Goal: Book appointment/travel/reservation

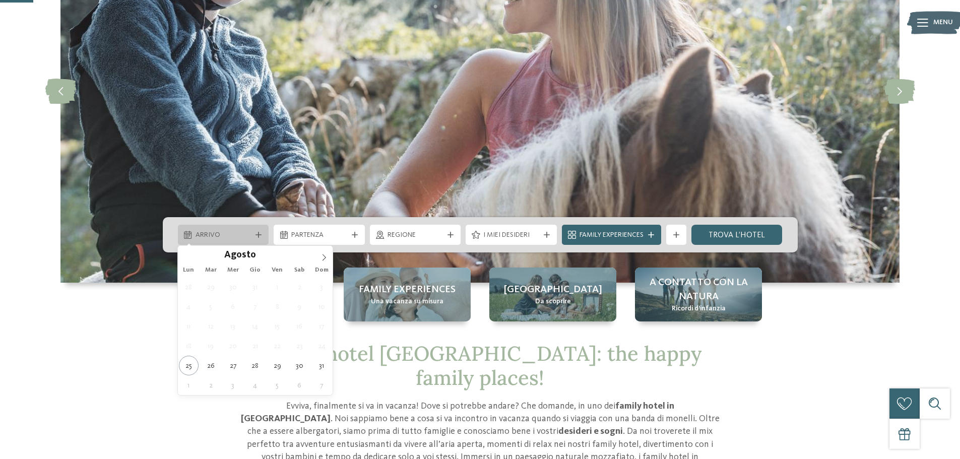
click at [236, 241] on div "Arrivo" at bounding box center [223, 235] width 91 height 20
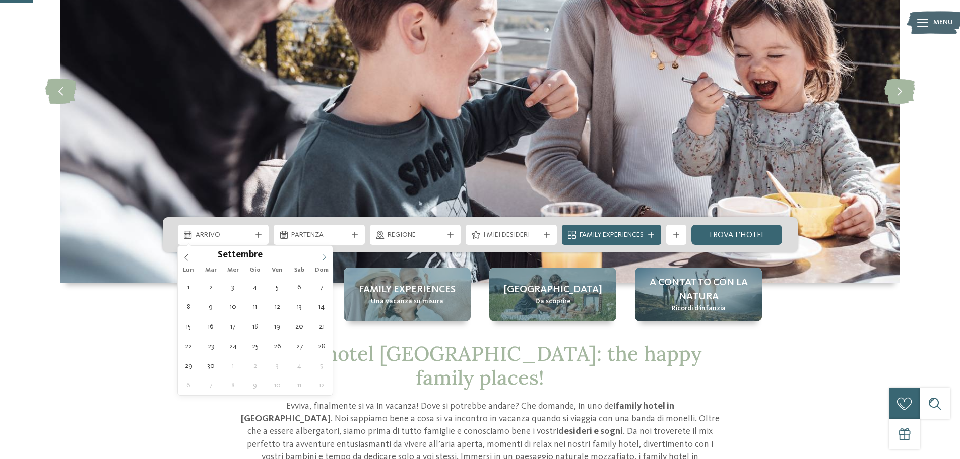
click at [324, 255] on icon at bounding box center [324, 257] width 4 height 7
type input "****"
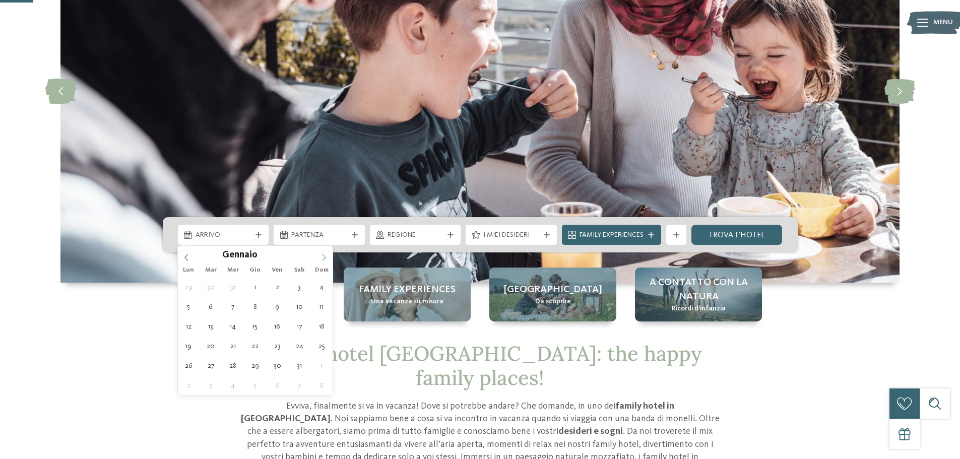
click at [324, 255] on icon at bounding box center [324, 257] width 4 height 7
type div "01.04.2026"
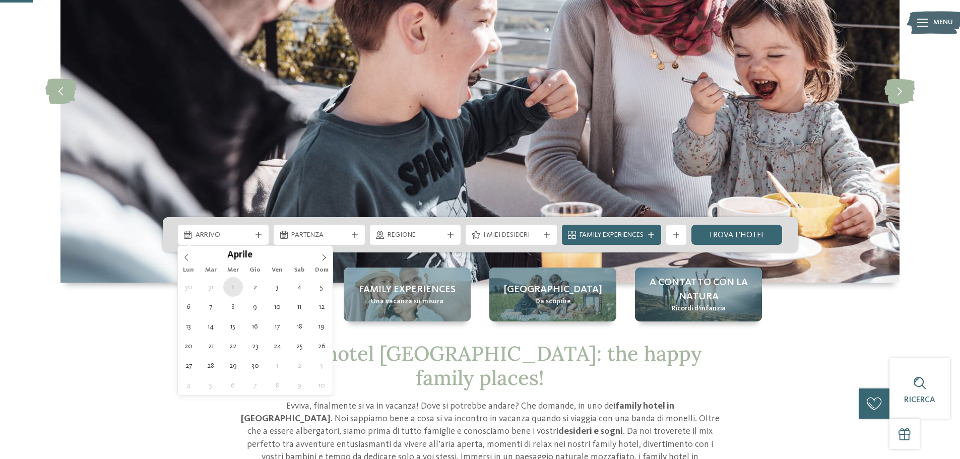
type input "****"
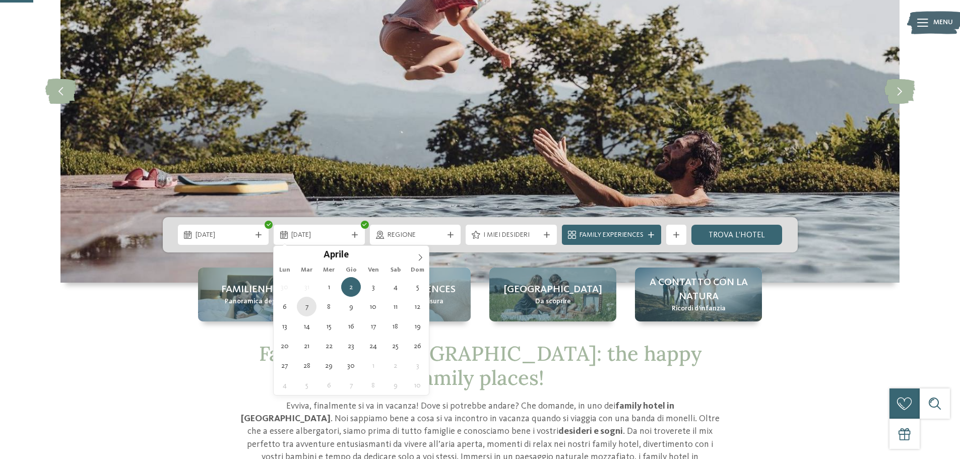
type div "07.04.2026"
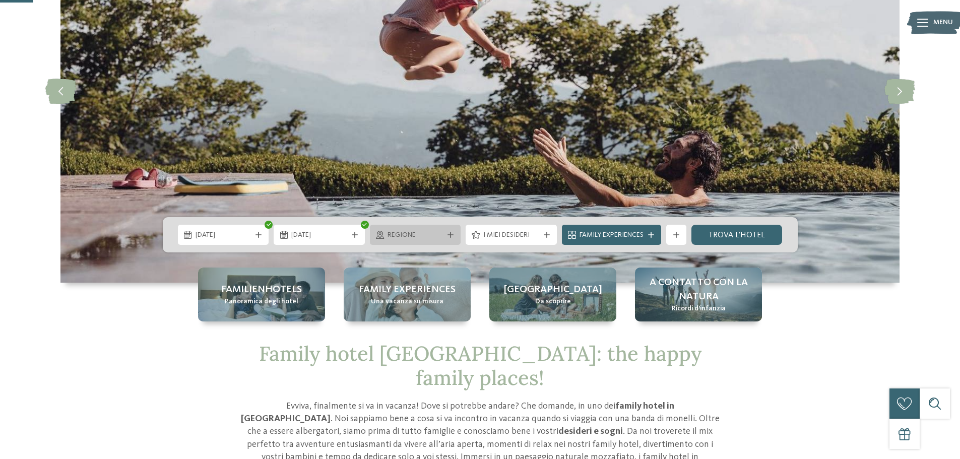
click at [403, 237] on span "Regione" at bounding box center [415, 235] width 56 height 10
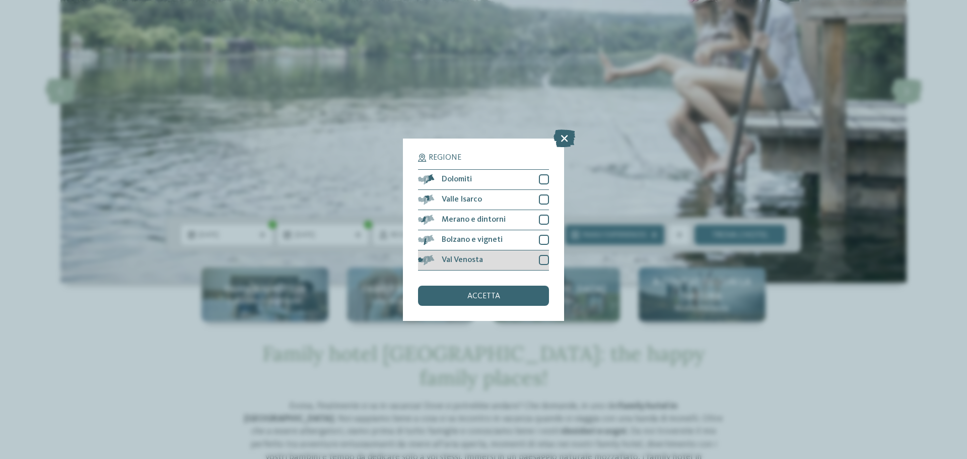
click at [539, 259] on div at bounding box center [544, 260] width 10 height 10
click at [540, 245] on div "Bolzano e vigneti" at bounding box center [483, 240] width 131 height 20
click at [541, 224] on div at bounding box center [544, 220] width 10 height 10
click at [541, 202] on div at bounding box center [544, 199] width 10 height 10
click at [543, 181] on div at bounding box center [544, 179] width 10 height 10
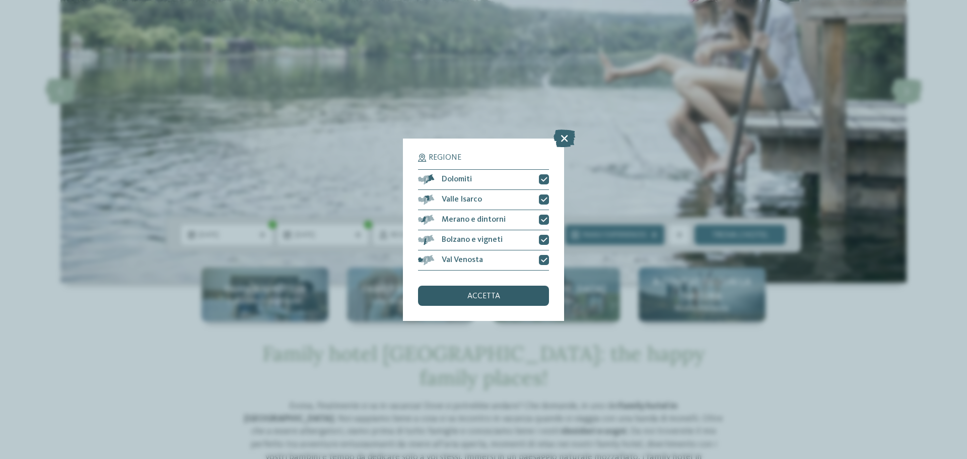
click at [488, 295] on span "accetta" at bounding box center [483, 296] width 33 height 8
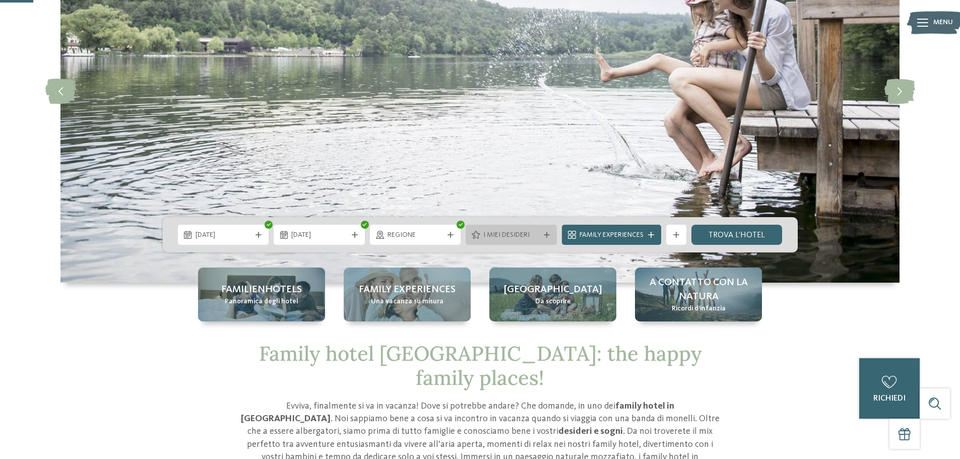
click at [516, 237] on span "I miei desideri" at bounding box center [511, 235] width 56 height 10
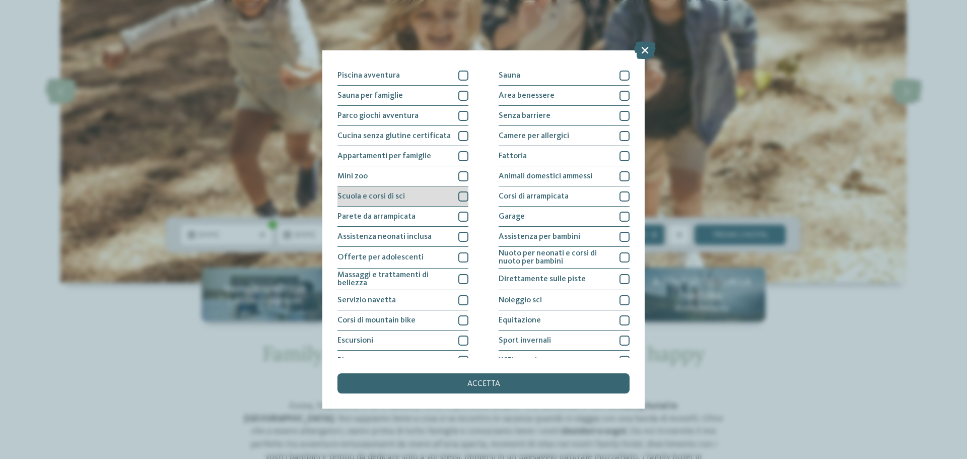
scroll to position [20, 0]
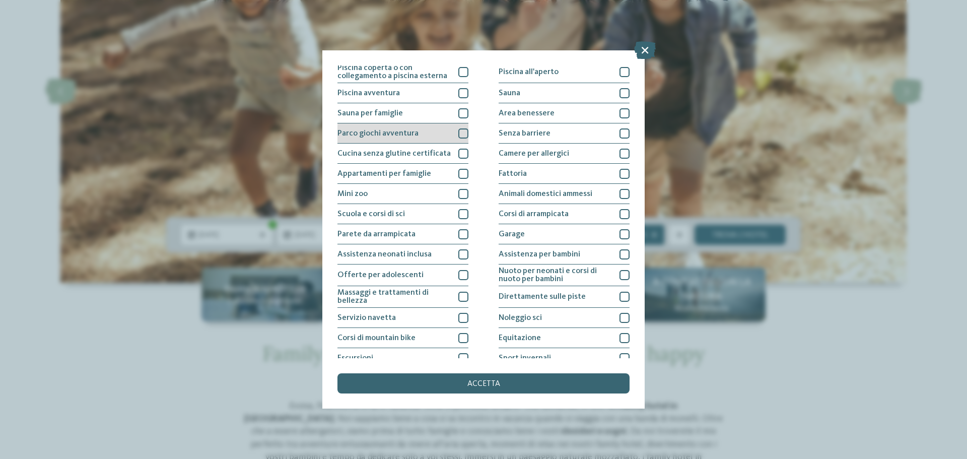
click at [462, 134] on div at bounding box center [463, 133] width 10 height 10
click at [458, 113] on div at bounding box center [463, 113] width 10 height 10
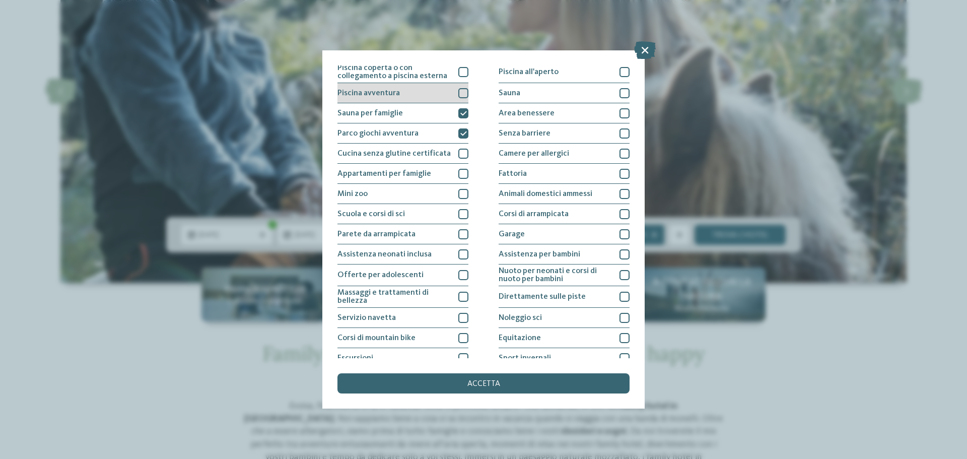
click at [458, 96] on div at bounding box center [463, 93] width 10 height 10
click at [458, 75] on div at bounding box center [463, 72] width 10 height 10
click at [461, 75] on div at bounding box center [463, 72] width 10 height 10
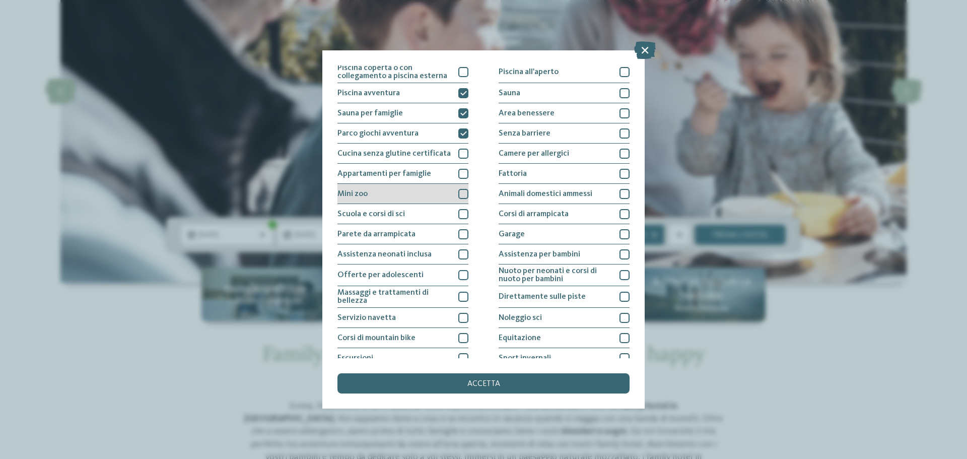
click at [458, 196] on div at bounding box center [463, 194] width 10 height 10
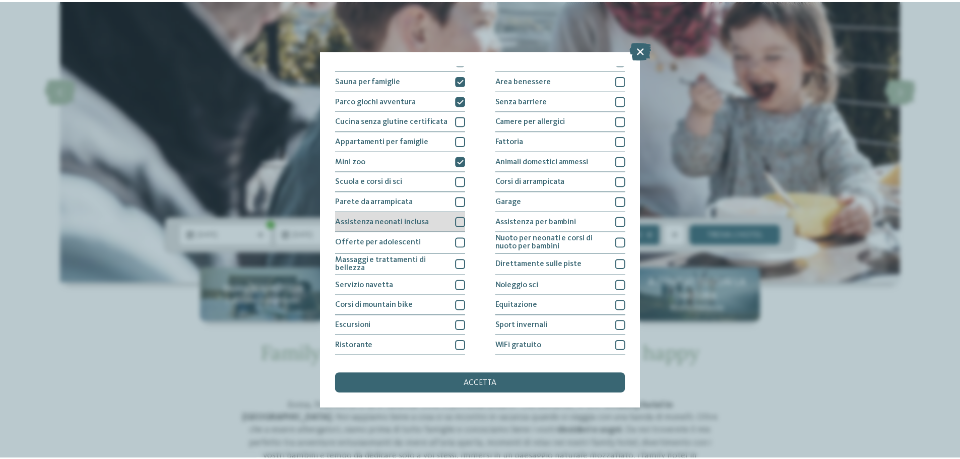
scroll to position [71, 0]
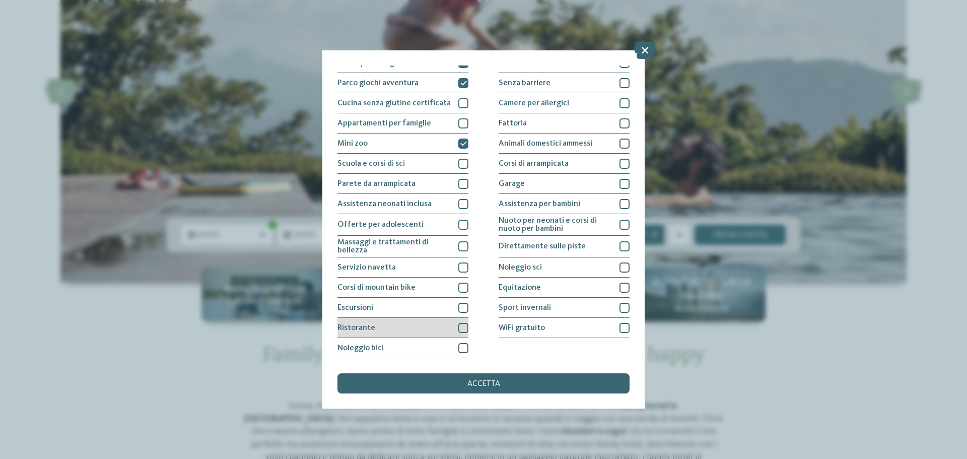
click at [463, 329] on div at bounding box center [463, 328] width 10 height 10
click at [459, 348] on div at bounding box center [463, 348] width 10 height 10
click at [499, 377] on div "accetta" at bounding box center [483, 383] width 292 height 20
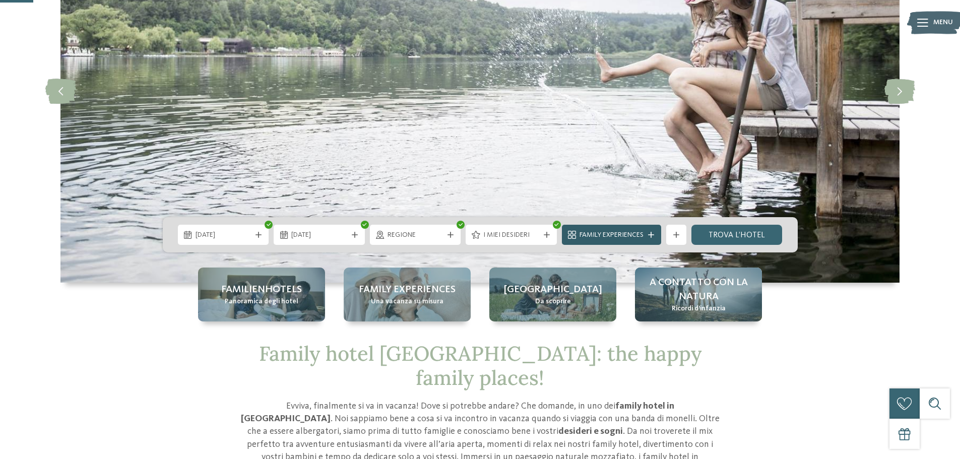
click at [633, 231] on span "Family Experiences" at bounding box center [611, 235] width 64 height 10
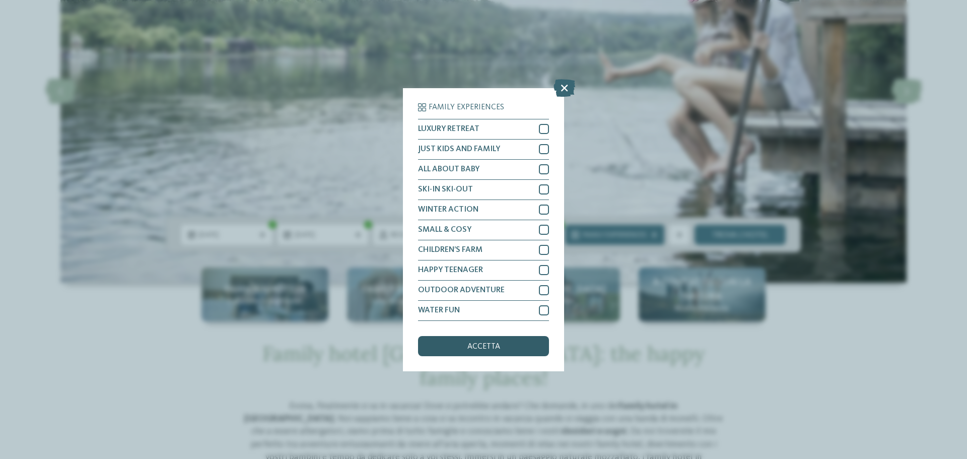
click at [503, 352] on div "accetta" at bounding box center [483, 346] width 131 height 20
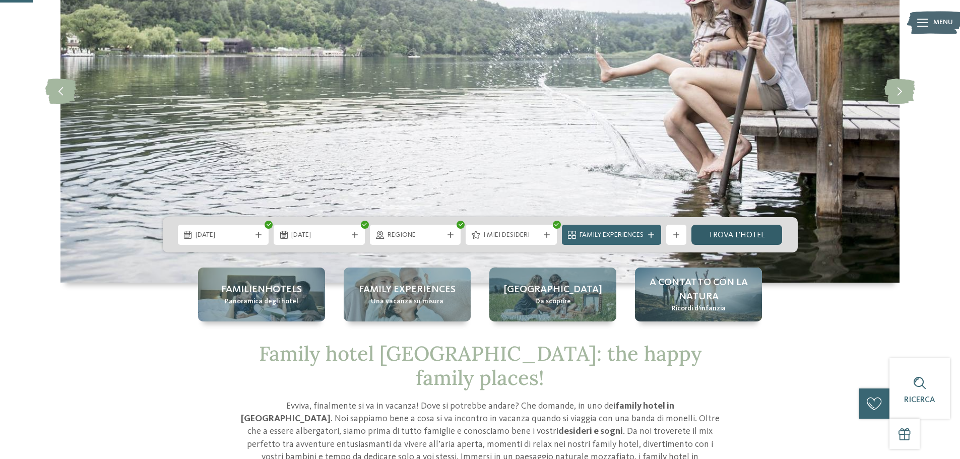
click at [717, 235] on link "trova l’hotel" at bounding box center [736, 235] width 91 height 20
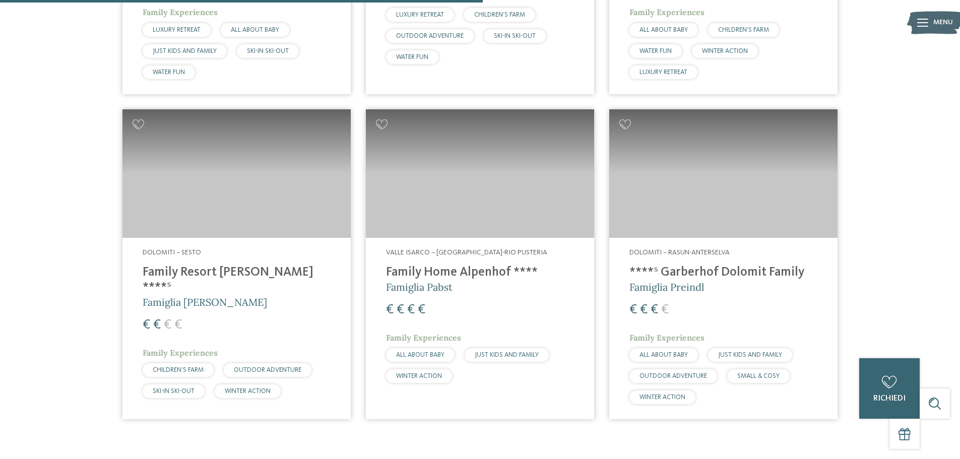
scroll to position [658, 0]
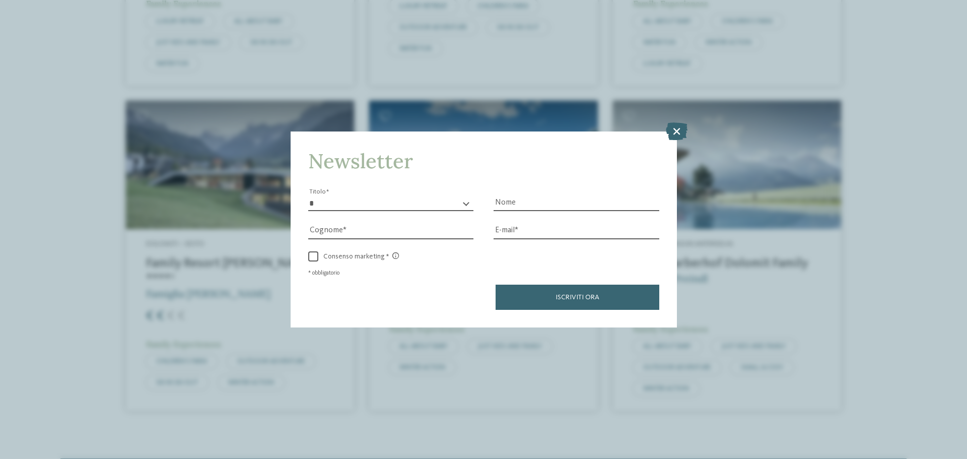
click at [673, 133] on icon at bounding box center [677, 131] width 22 height 18
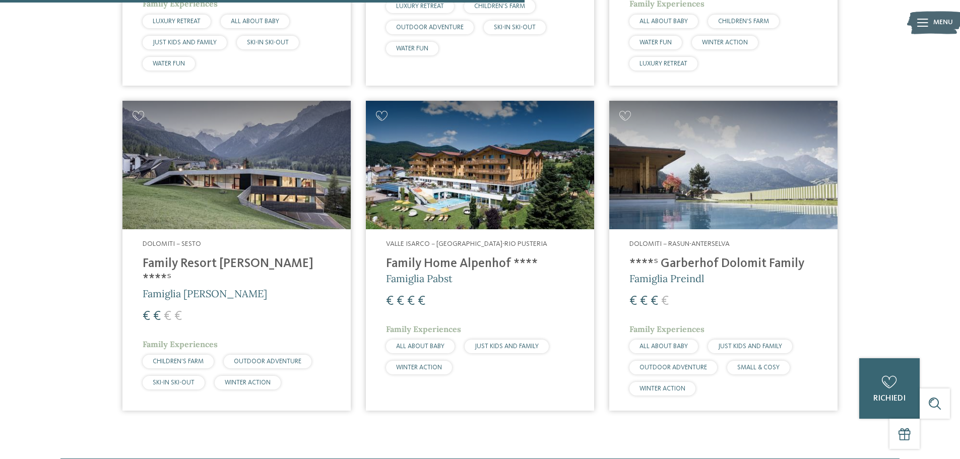
click at [187, 265] on h4 "Family Resort [PERSON_NAME] ****ˢ" at bounding box center [237, 271] width 188 height 30
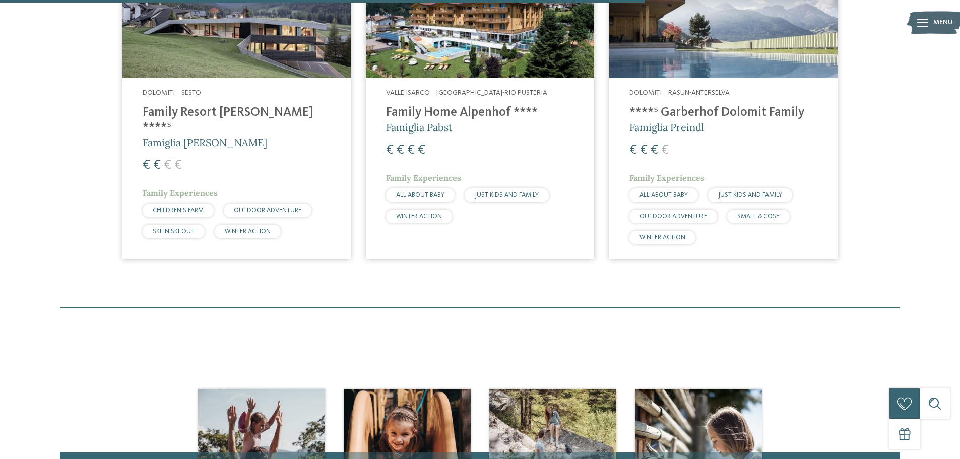
click at [482, 107] on h4 "Family Home Alpenhof ****" at bounding box center [480, 112] width 188 height 15
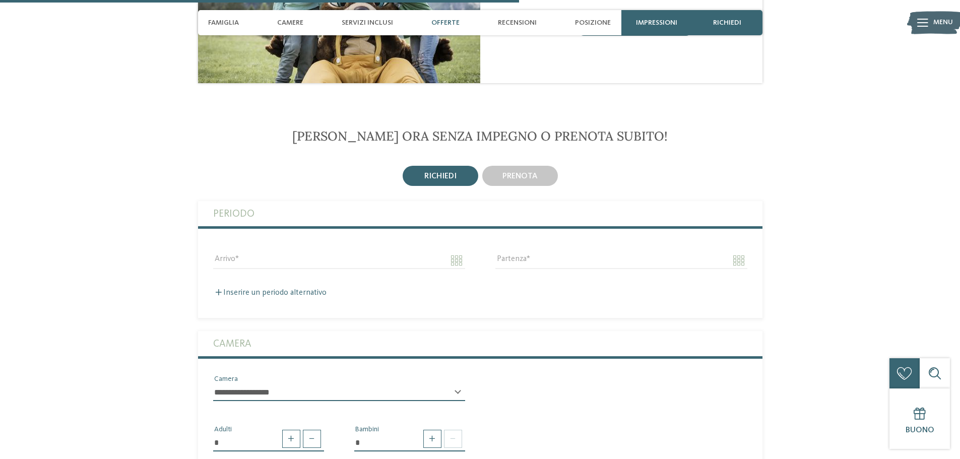
scroll to position [1461, 0]
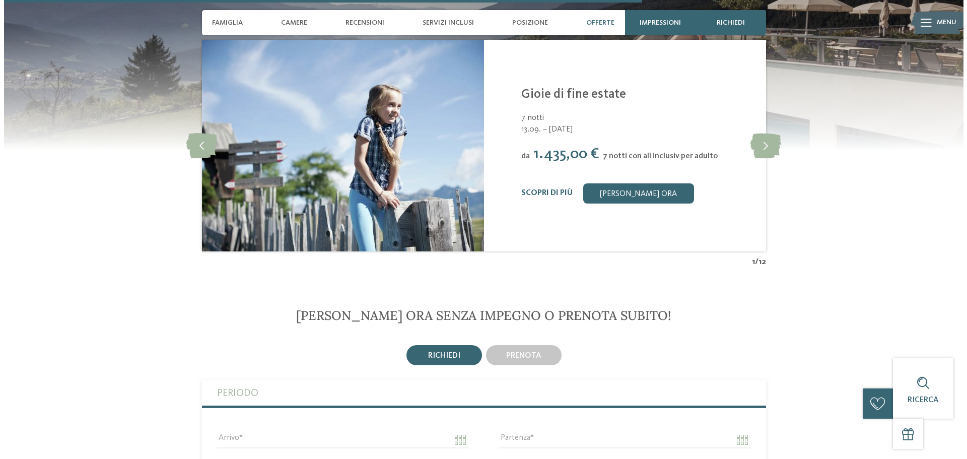
scroll to position [2267, 0]
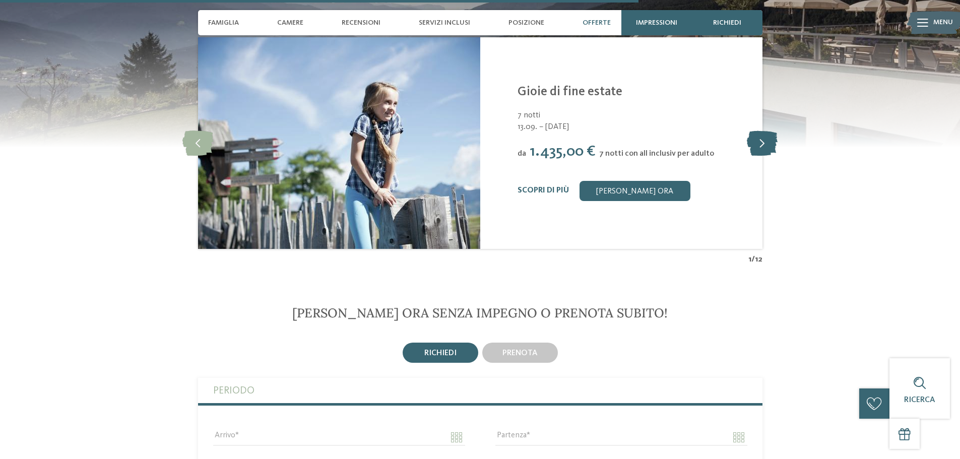
click at [758, 130] on icon at bounding box center [761, 142] width 31 height 25
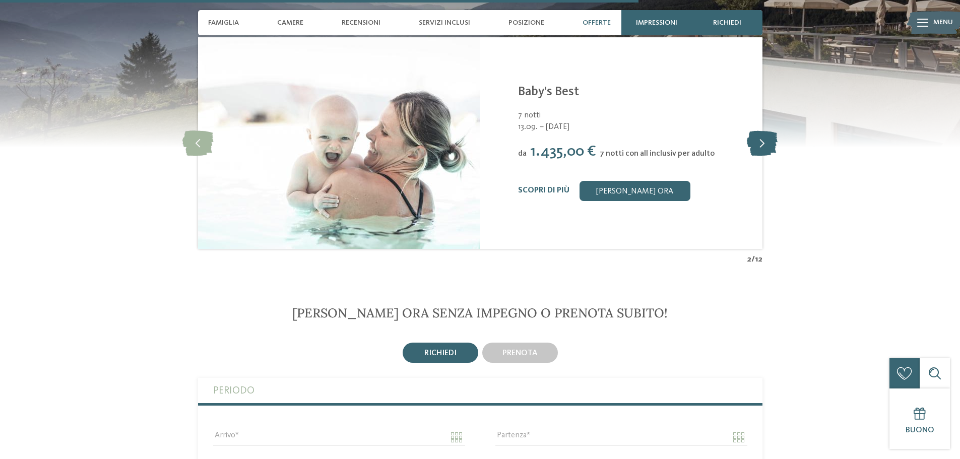
click at [758, 130] on icon at bounding box center [761, 142] width 31 height 25
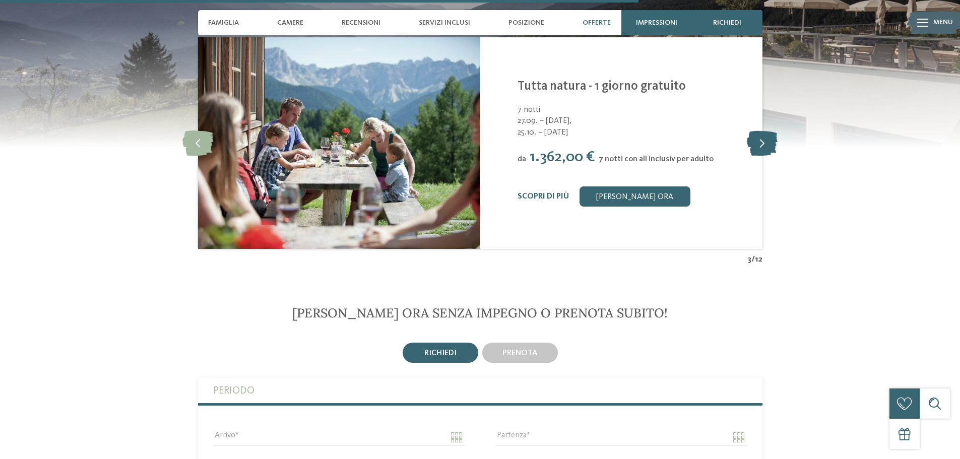
click at [758, 130] on icon at bounding box center [761, 142] width 31 height 25
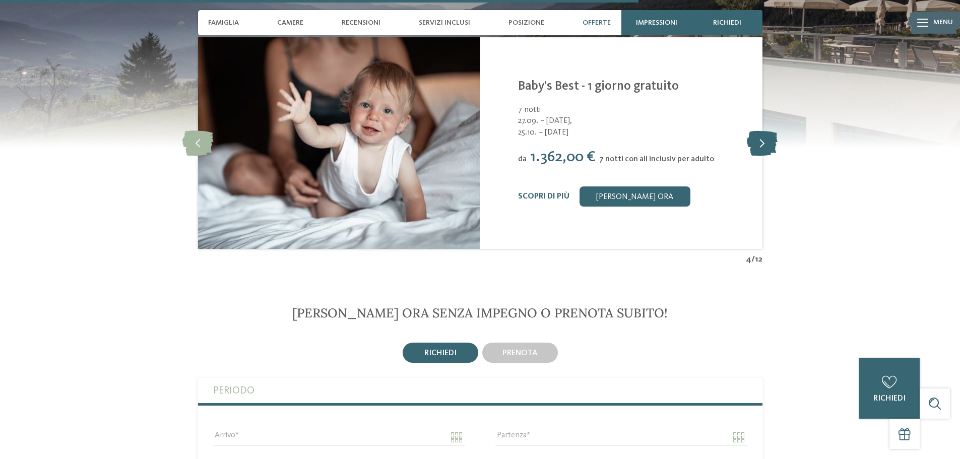
click at [764, 130] on icon at bounding box center [761, 142] width 31 height 25
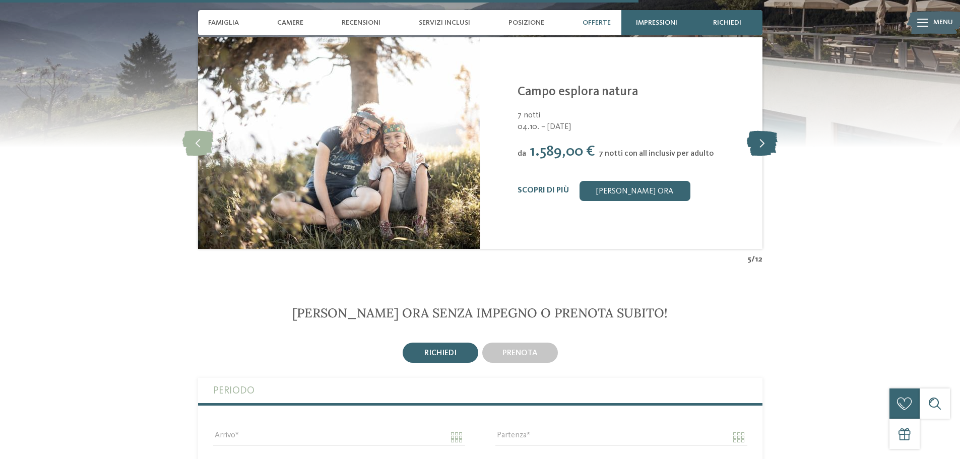
click at [764, 130] on icon at bounding box center [761, 142] width 31 height 25
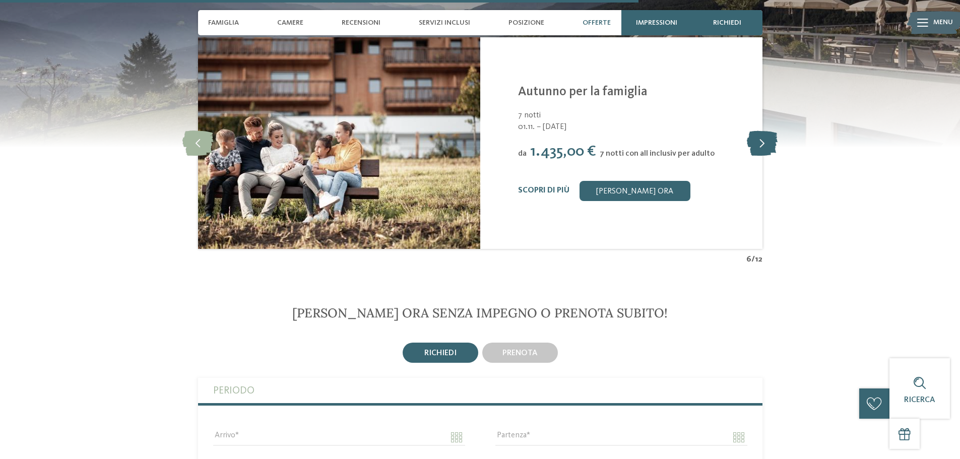
click at [764, 130] on icon at bounding box center [761, 142] width 31 height 25
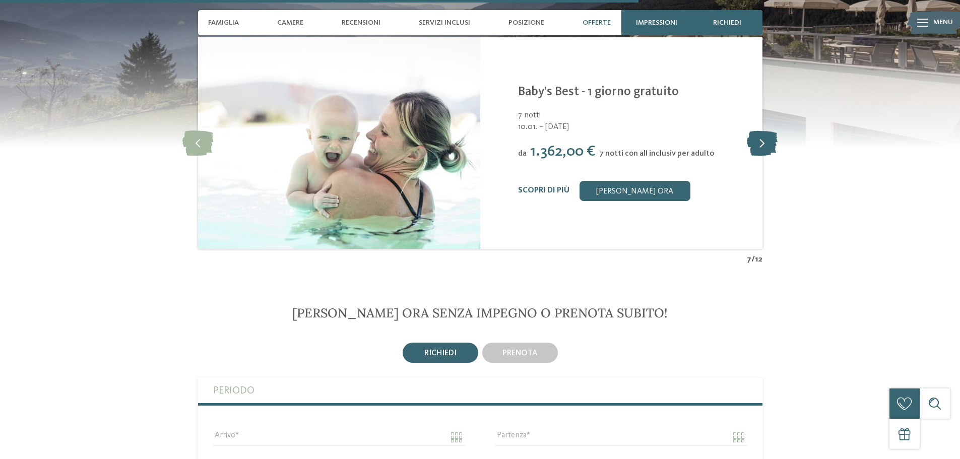
click at [764, 130] on icon at bounding box center [761, 142] width 31 height 25
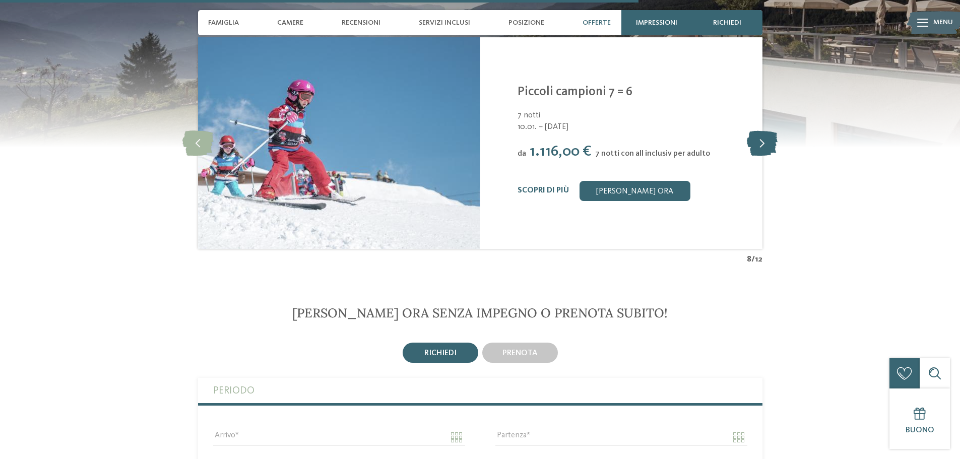
click at [764, 130] on icon at bounding box center [761, 142] width 31 height 25
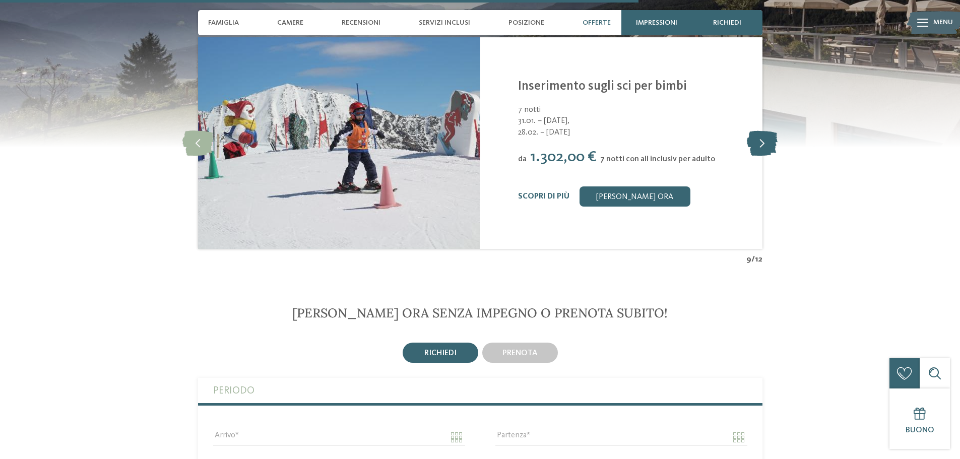
click at [764, 130] on icon at bounding box center [761, 142] width 31 height 25
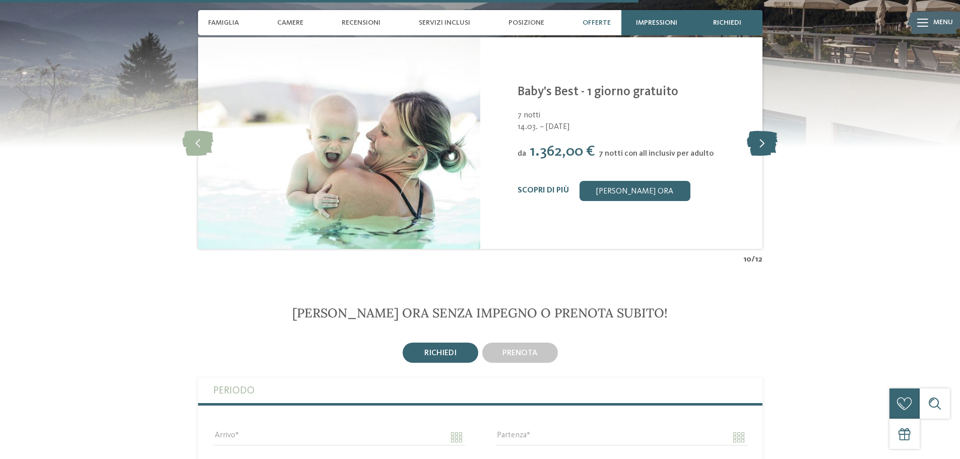
click at [764, 130] on icon at bounding box center [761, 142] width 31 height 25
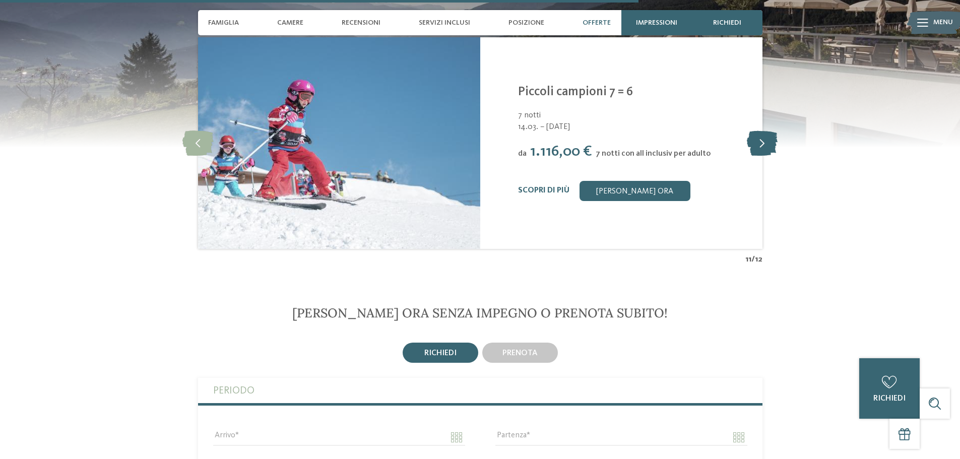
click at [764, 130] on icon at bounding box center [761, 142] width 31 height 25
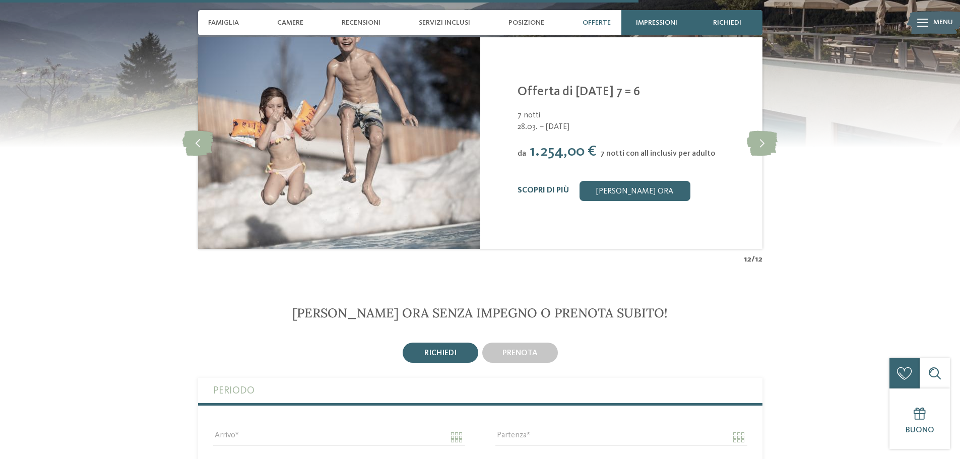
click at [559, 186] on link "Scopri di più" at bounding box center [542, 190] width 51 height 8
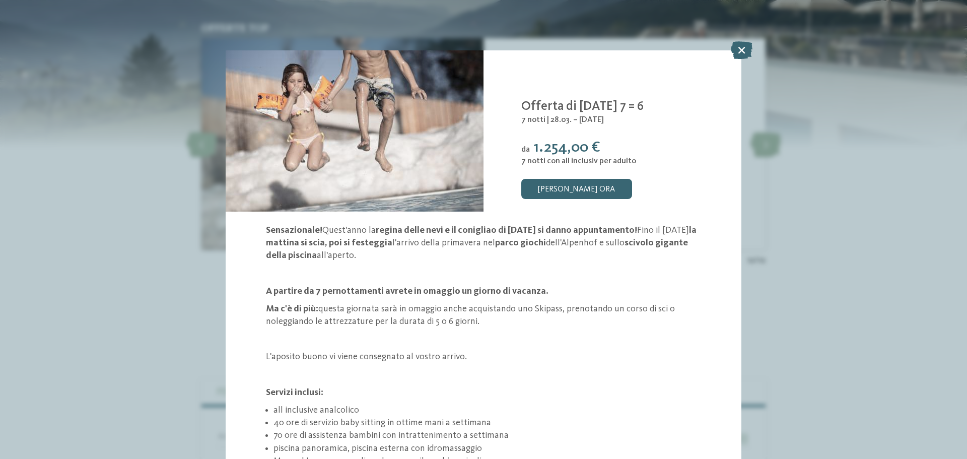
scroll to position [50, 0]
